Goal: Transaction & Acquisition: Book appointment/travel/reservation

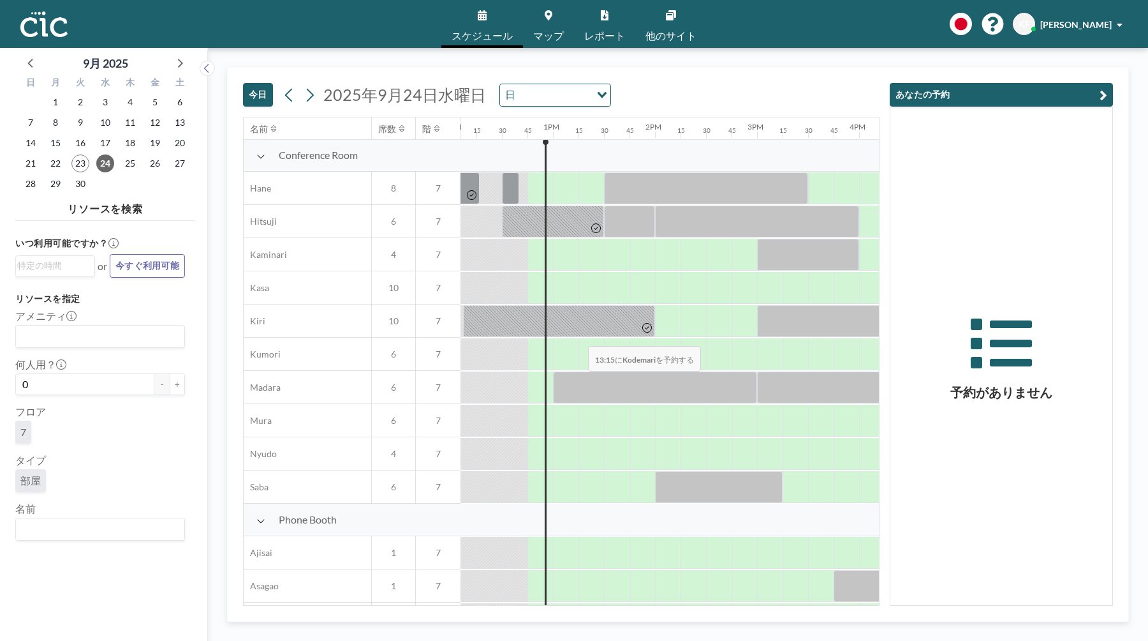
scroll to position [0, 1235]
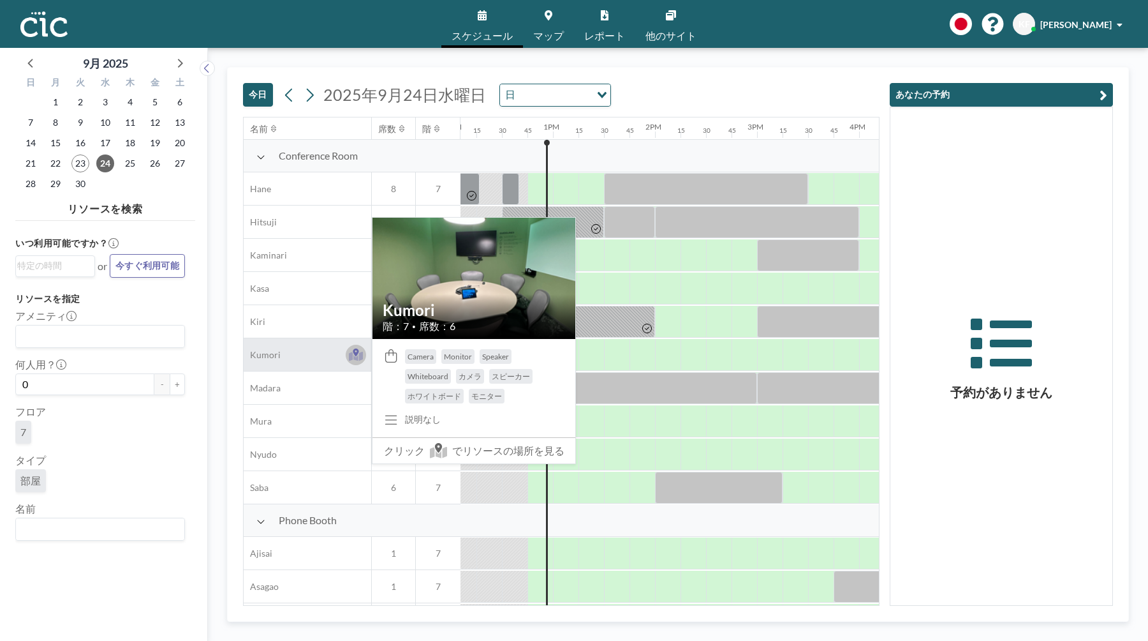
click at [355, 357] on icon at bounding box center [356, 354] width 15 height 13
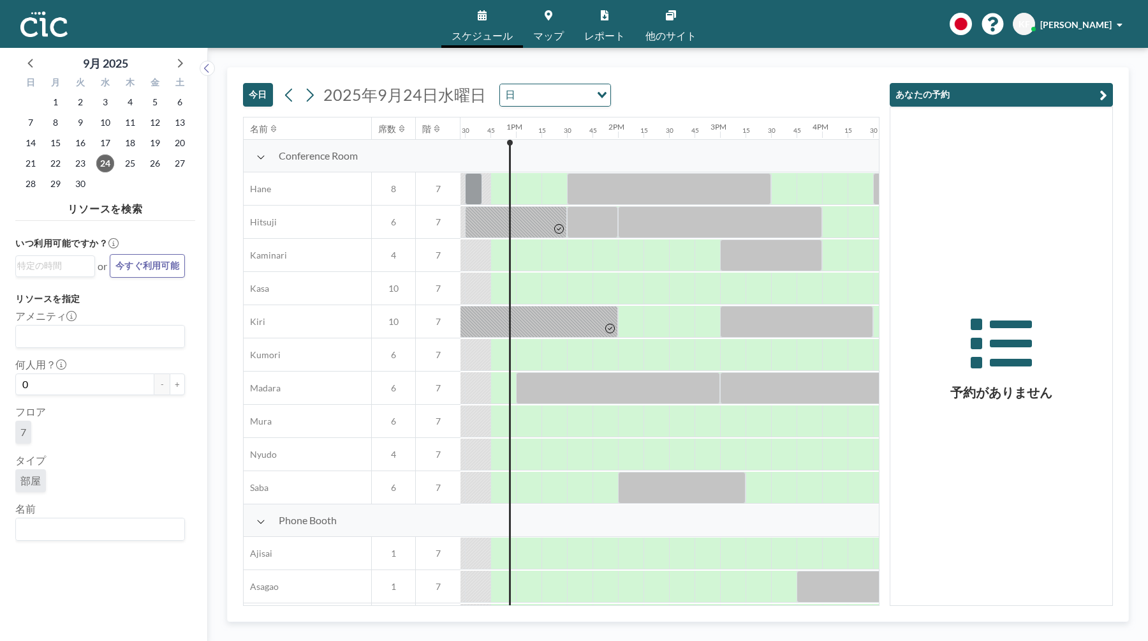
scroll to position [0, 1276]
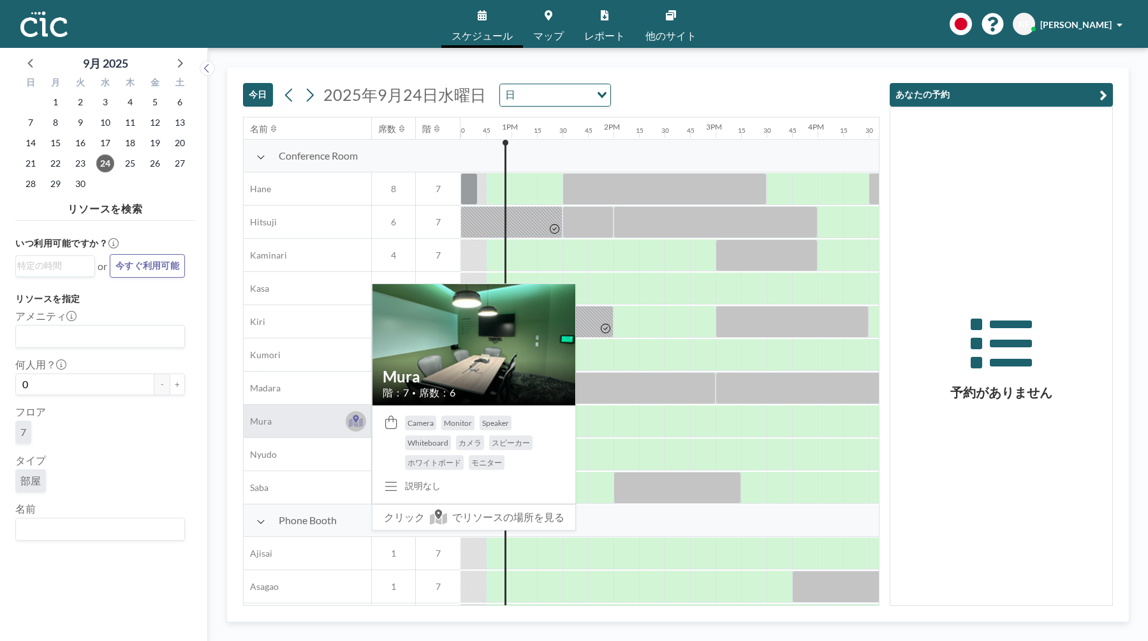
click at [358, 426] on icon at bounding box center [356, 422] width 15 height 10
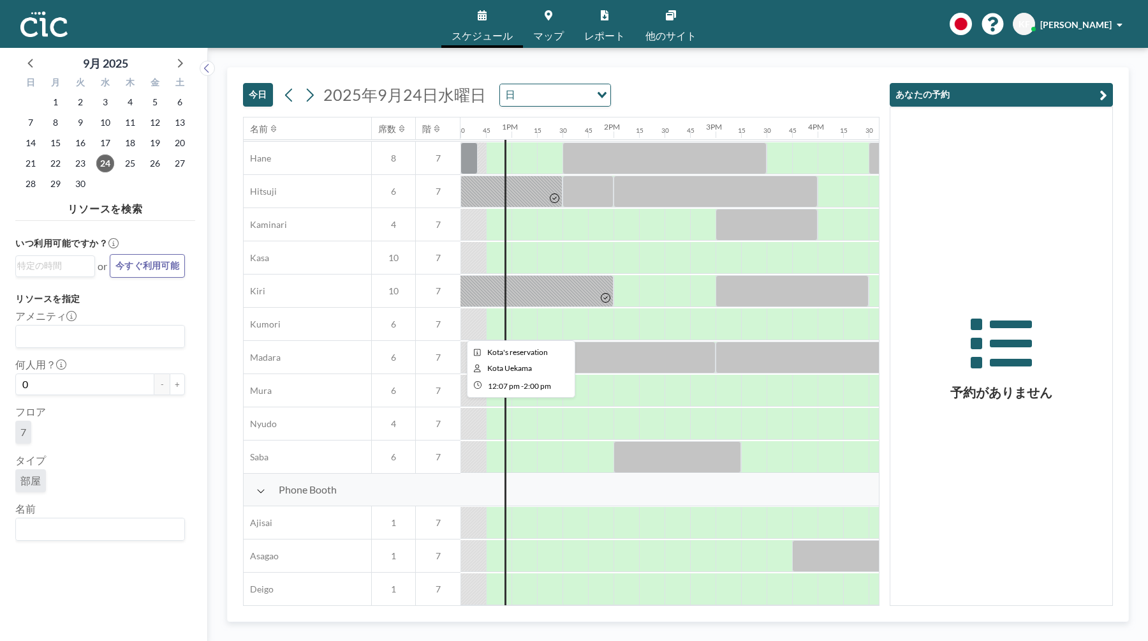
scroll to position [0, 1276]
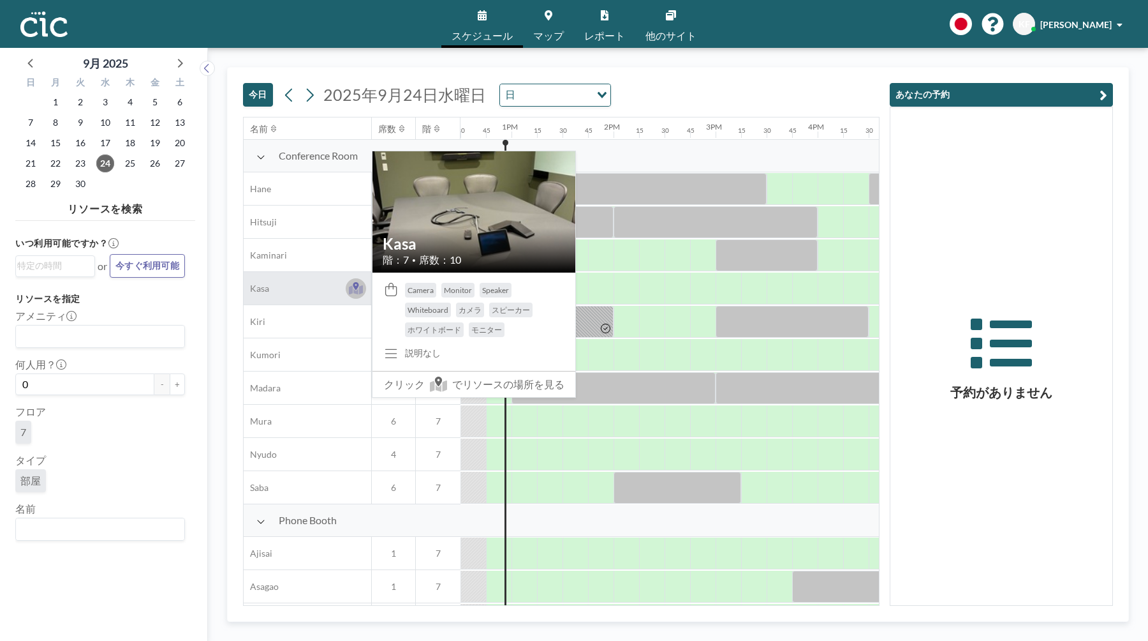
click at [348, 288] on button at bounding box center [356, 288] width 20 height 20
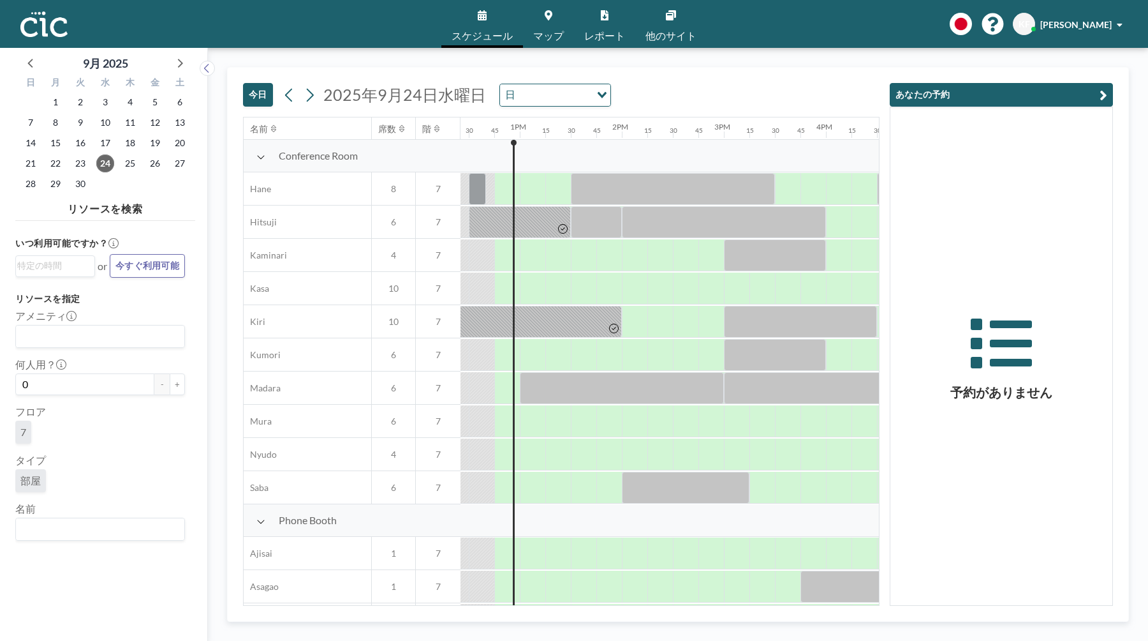
scroll to position [0, 1276]
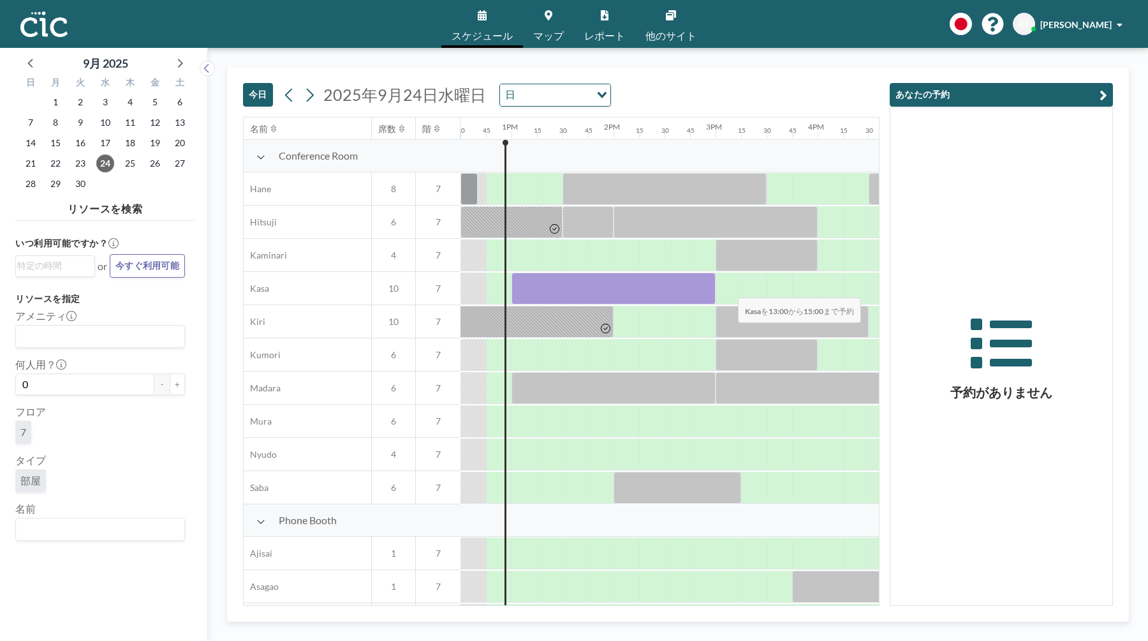
drag, startPoint x: 514, startPoint y: 282, endPoint x: 728, endPoint y: 289, distance: 214.5
click at [728, 289] on div at bounding box center [410, 288] width 2450 height 33
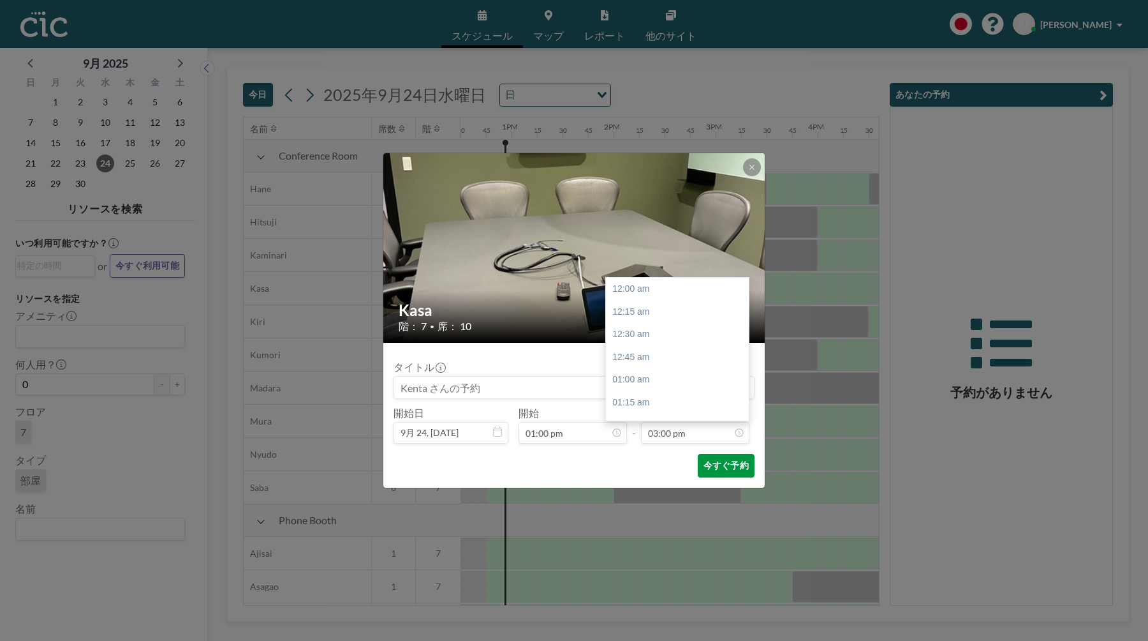
scroll to position [1363, 0]
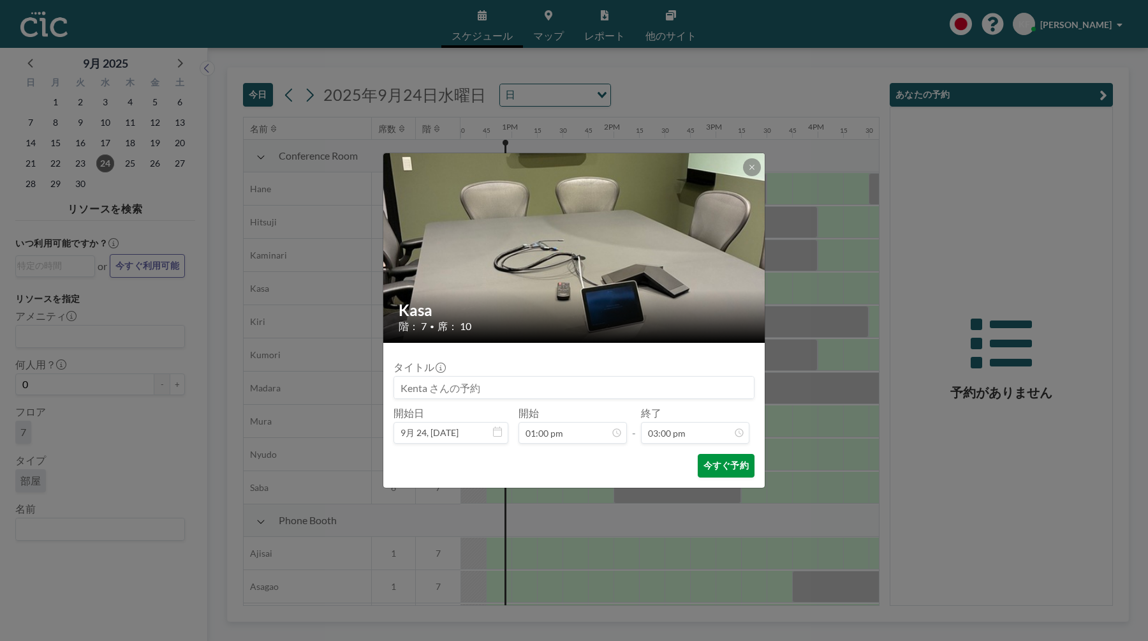
click at [720, 463] on button "今すぐ予約" at bounding box center [726, 466] width 57 height 24
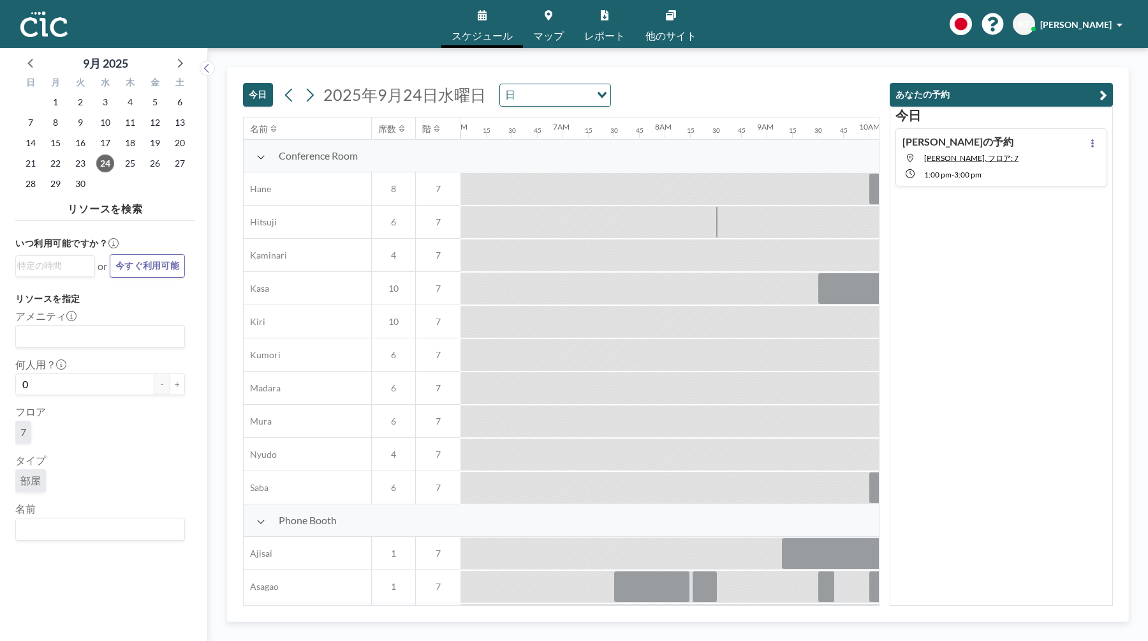
scroll to position [0, 1276]
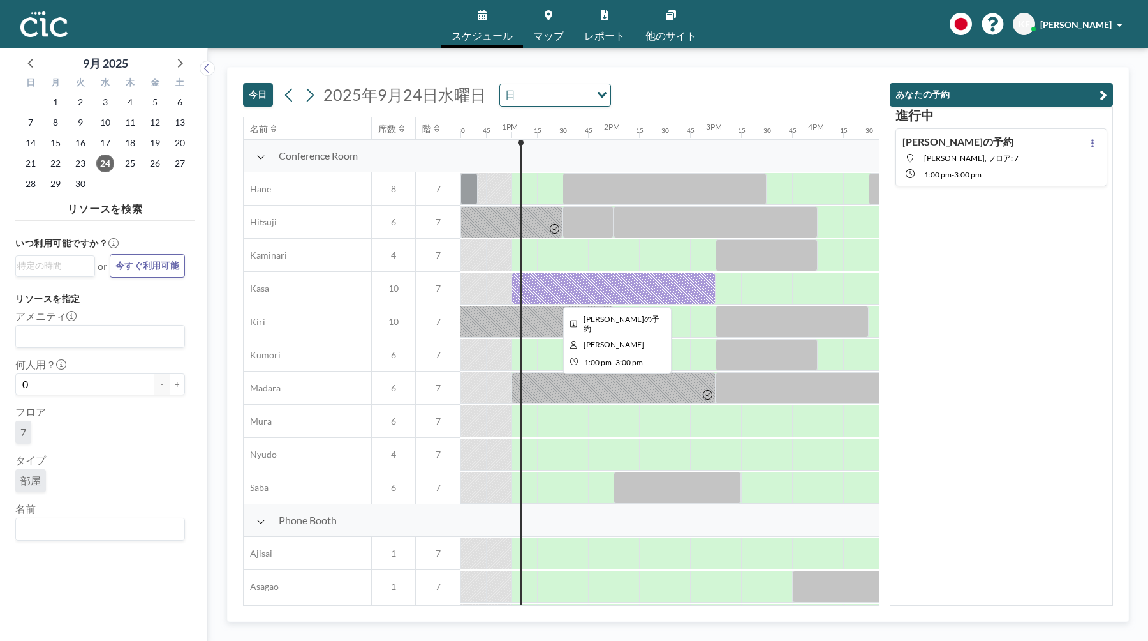
click at [541, 285] on div at bounding box center [614, 288] width 204 height 32
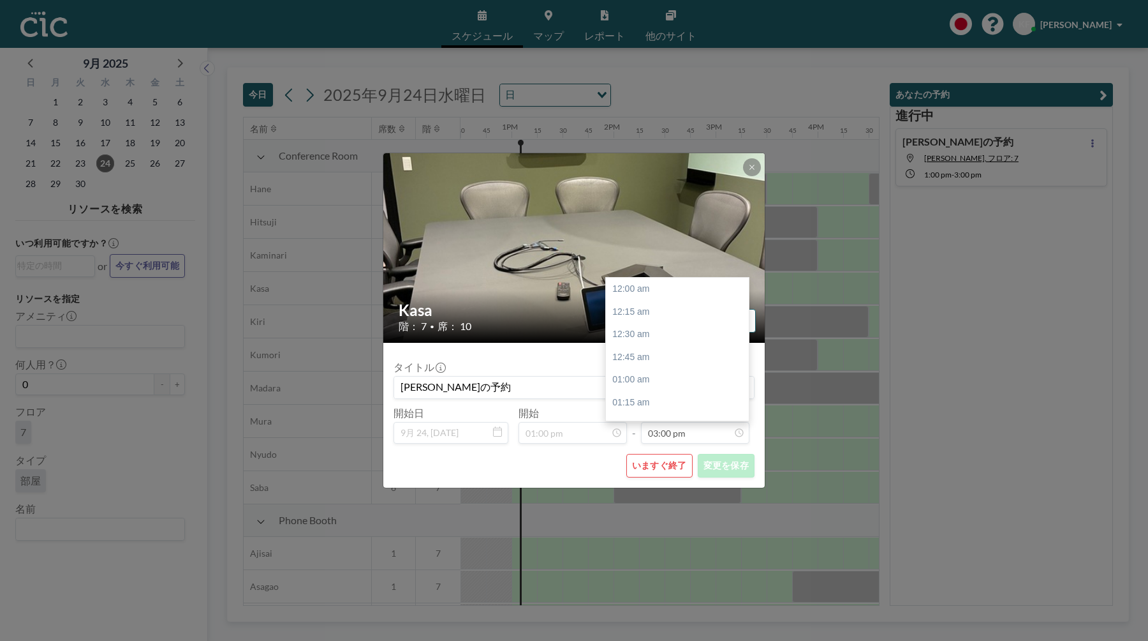
scroll to position [1363, 0]
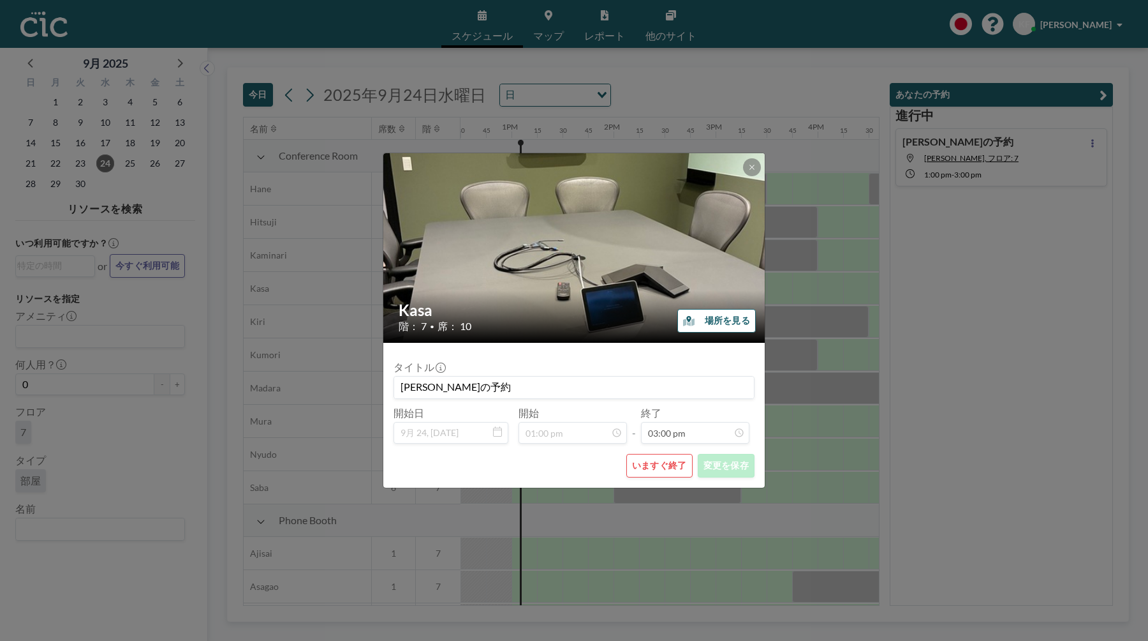
click at [681, 461] on button "いますぐ終了" at bounding box center [660, 466] width 66 height 24
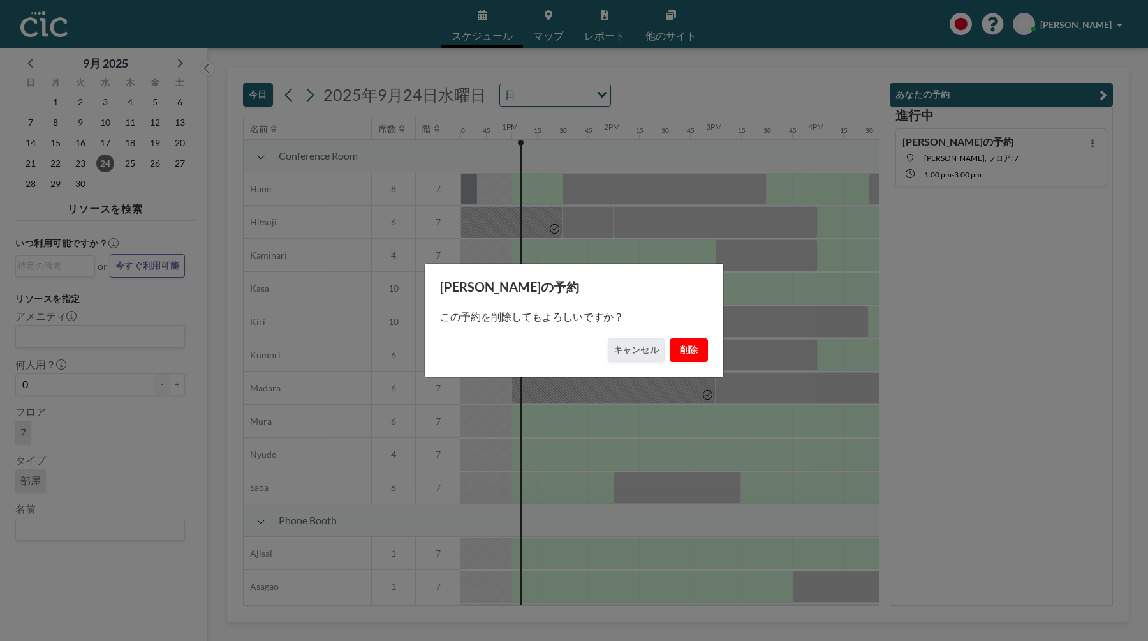
click at [696, 345] on button "削除" at bounding box center [689, 350] width 38 height 24
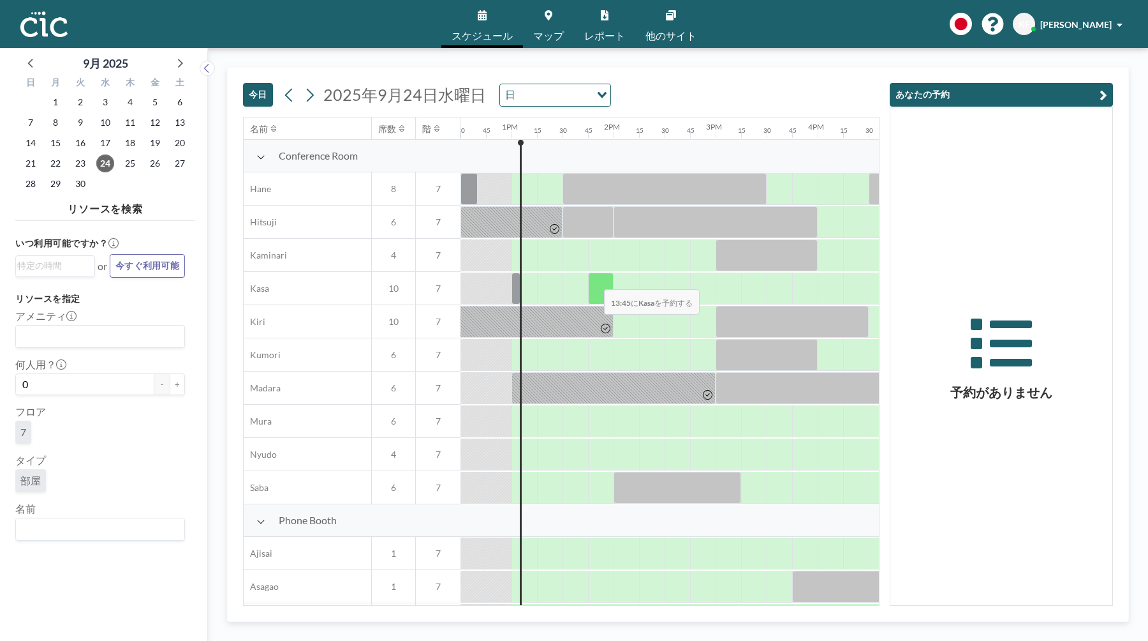
scroll to position [45, 1276]
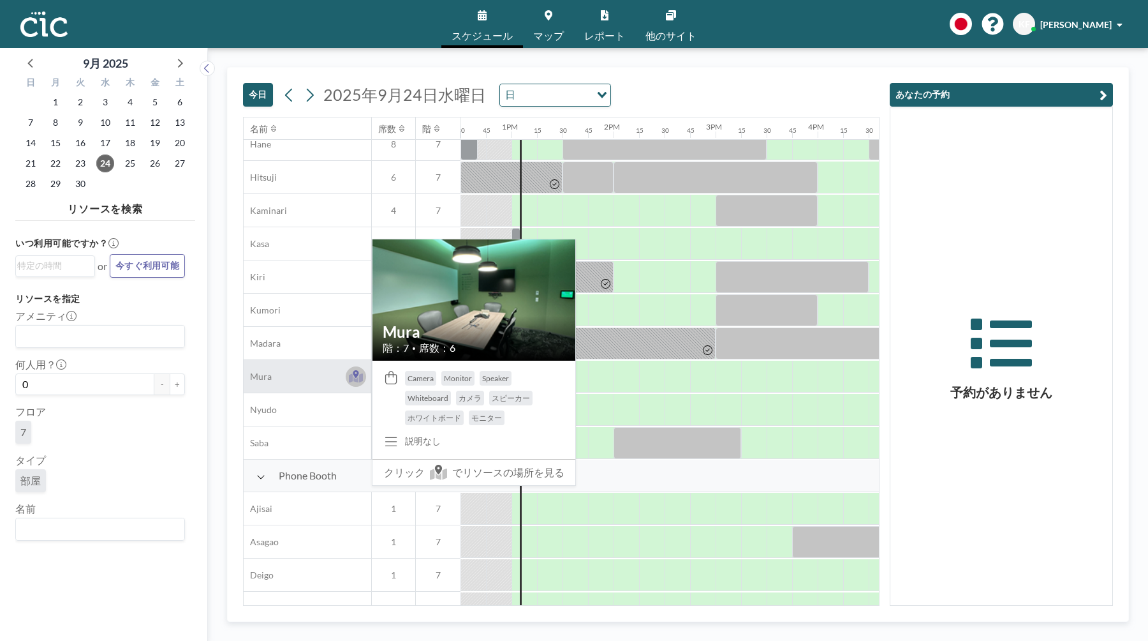
click at [355, 377] on icon at bounding box center [356, 374] width 6 height 8
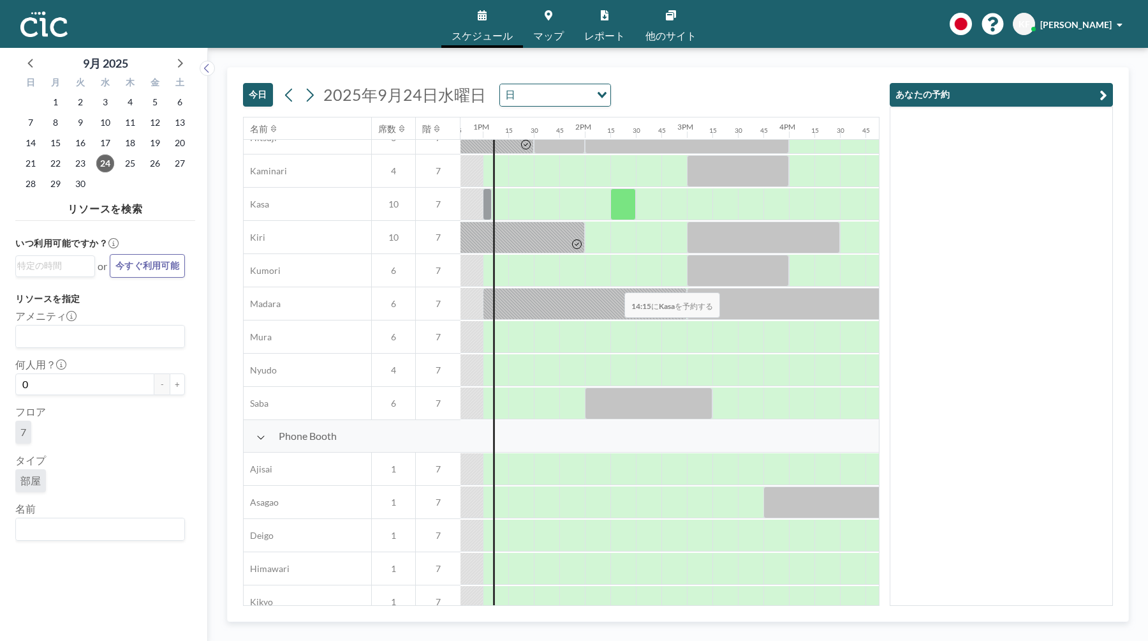
scroll to position [93, 1305]
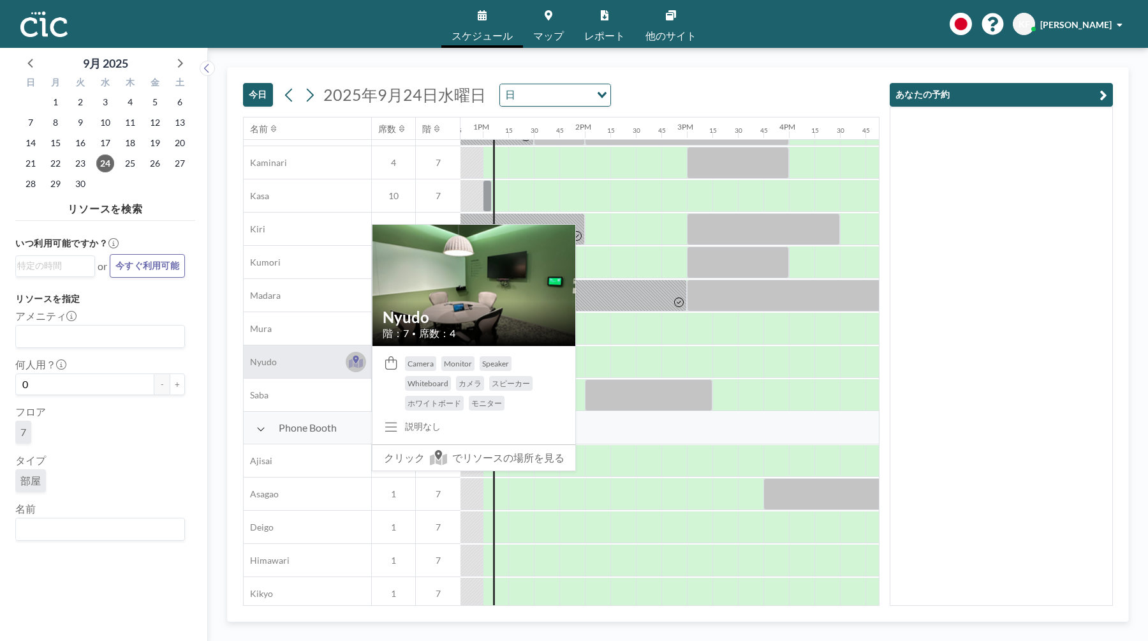
click at [357, 357] on icon at bounding box center [356, 359] width 6 height 8
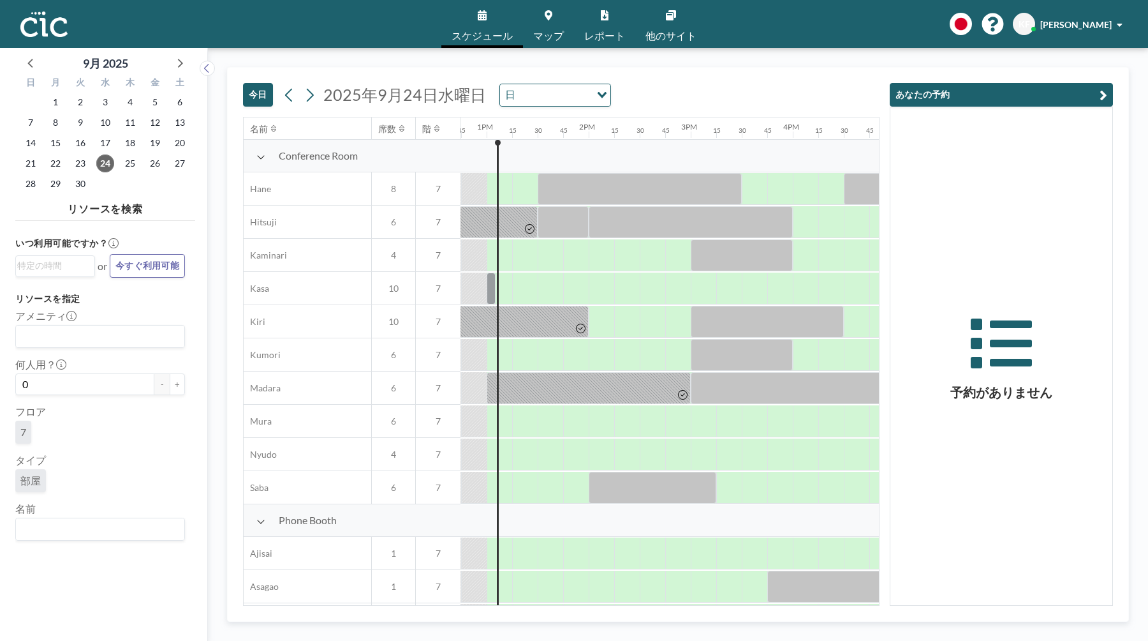
scroll to position [0, 1302]
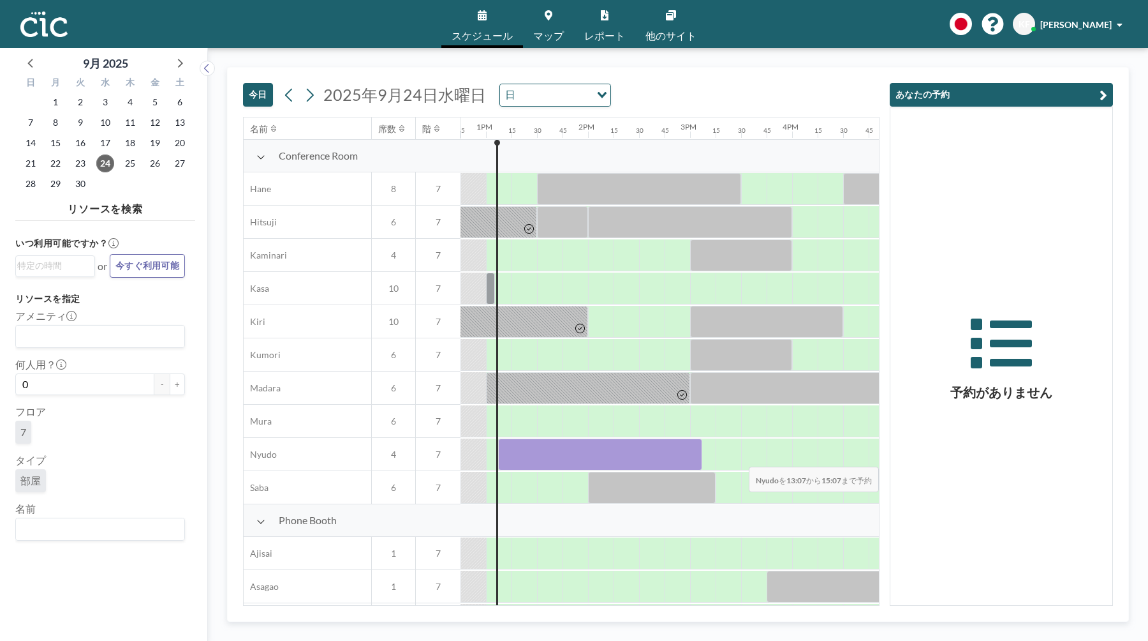
drag, startPoint x: 501, startPoint y: 447, endPoint x: 827, endPoint y: 458, distance: 325.6
click at [827, 458] on div at bounding box center [384, 454] width 2450 height 33
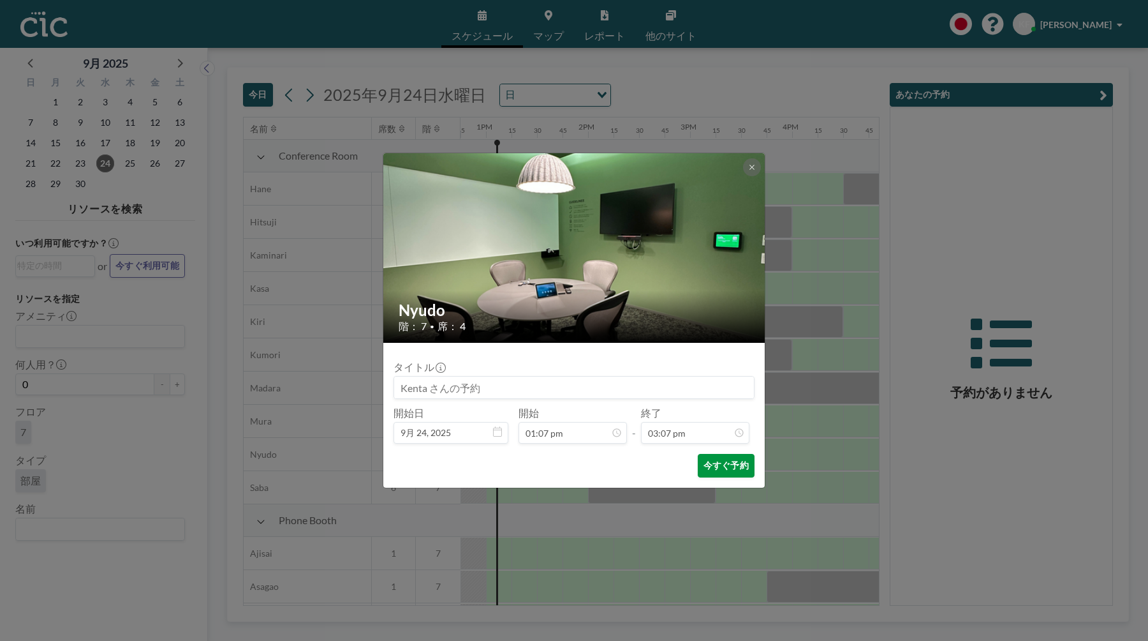
click at [710, 466] on button "今すぐ予約" at bounding box center [726, 466] width 57 height 24
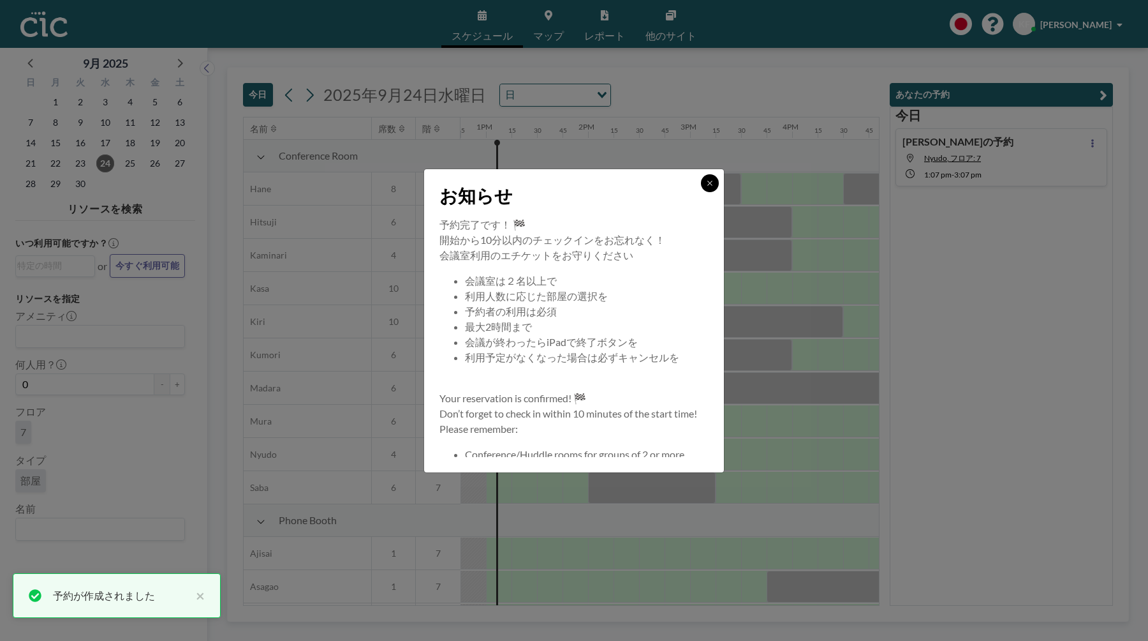
click at [717, 186] on button at bounding box center [710, 183] width 18 height 18
